Goal: Information Seeking & Learning: Learn about a topic

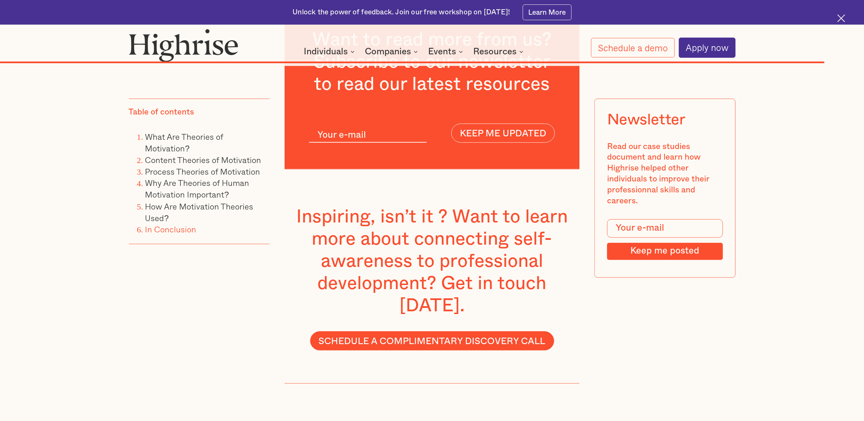
scroll to position [6692, 0]
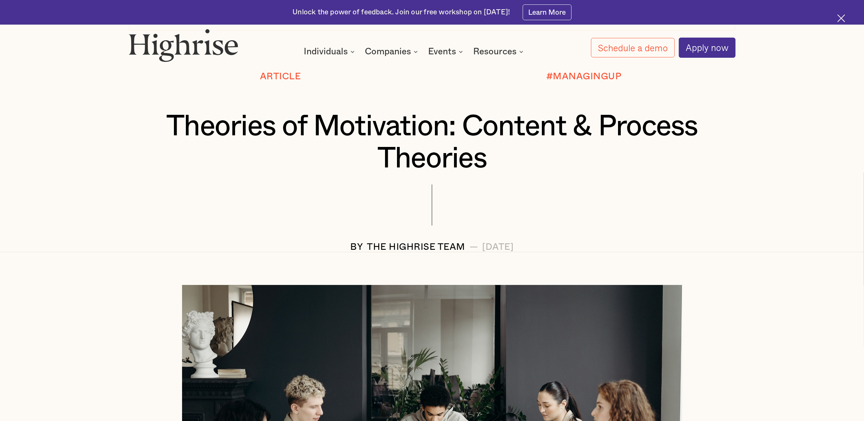
scroll to position [91, 0]
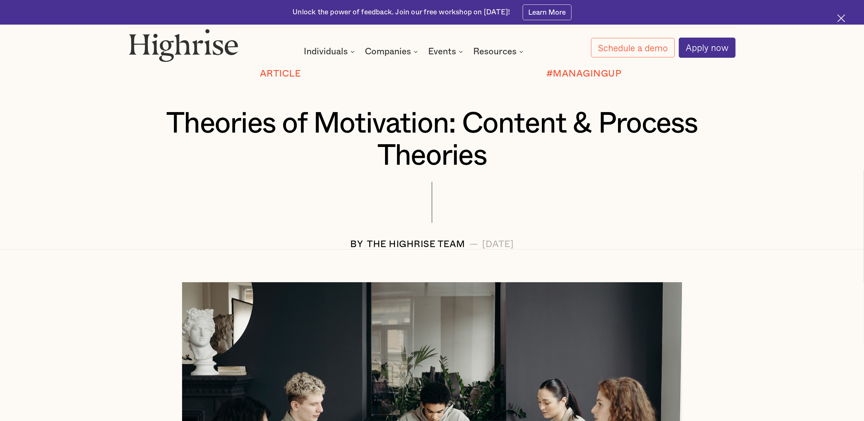
click at [367, 243] on div "The Highrise Team" at bounding box center [416, 244] width 98 height 10
click at [367, 242] on div "The Highrise Team" at bounding box center [416, 244] width 98 height 10
drag, startPoint x: 367, startPoint y: 242, endPoint x: 360, endPoint y: 242, distance: 7.9
click at [367, 242] on div "The Highrise Team" at bounding box center [416, 244] width 98 height 10
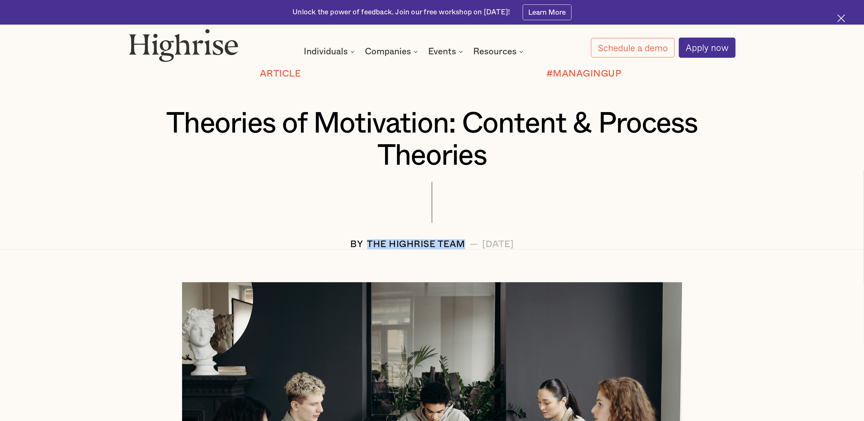
drag, startPoint x: 335, startPoint y: 244, endPoint x: 428, endPoint y: 248, distance: 93.6
click at [428, 248] on div "The Highrise Team" at bounding box center [416, 244] width 98 height 10
copy div "The Highrise Team"
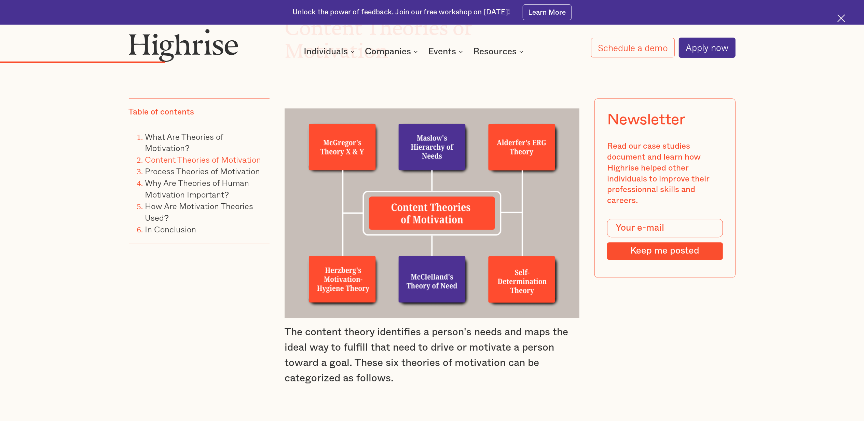
scroll to position [1366, 0]
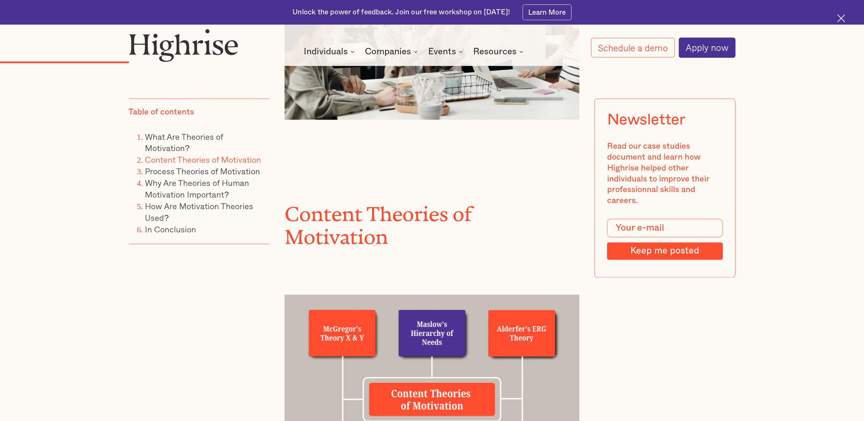
click at [352, 201] on h2 "Content Theories of Motivation" at bounding box center [431, 220] width 295 height 46
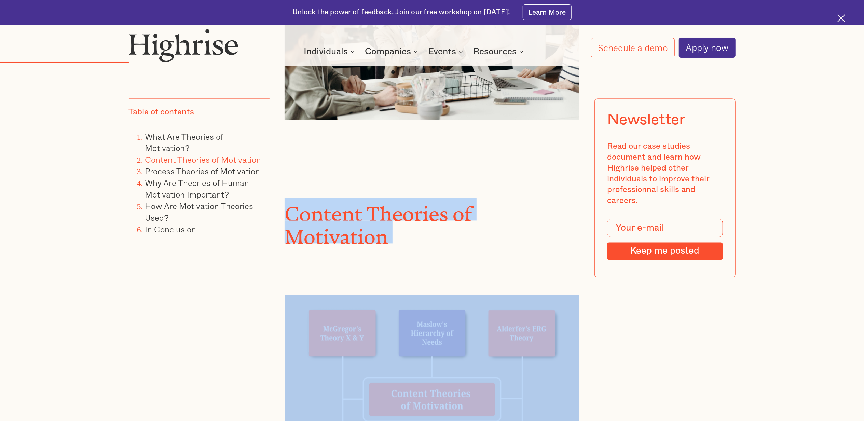
click at [352, 201] on h2 "Content Theories of Motivation" at bounding box center [431, 220] width 295 height 46
copy h2 "Content Theories of Motivation"
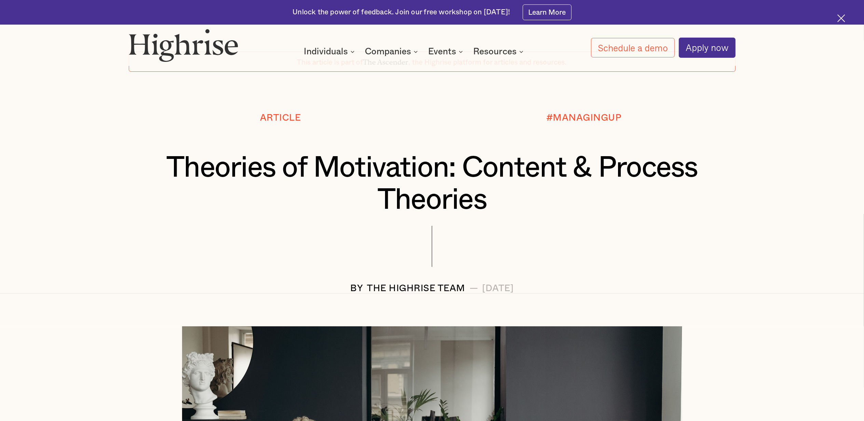
scroll to position [45, 0]
